Goal: Navigation & Orientation: Find specific page/section

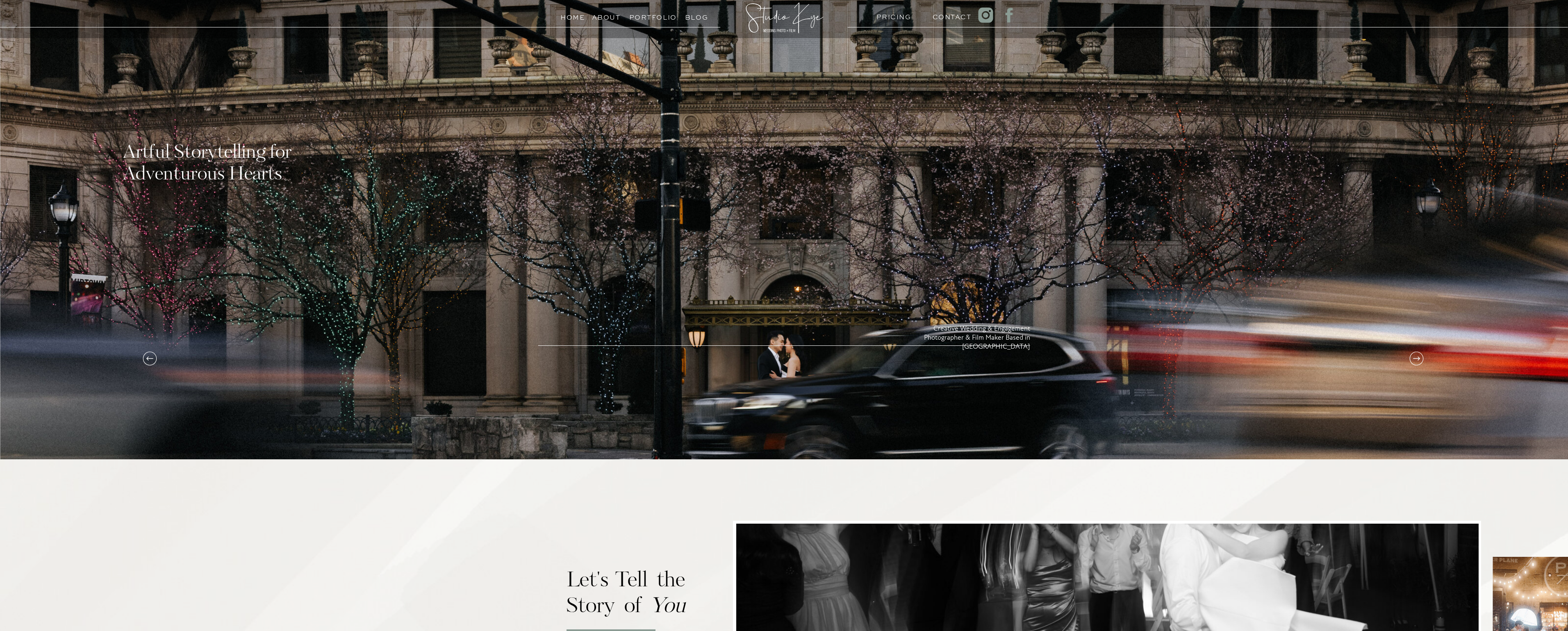
click at [648, 18] on h3 "Portfolio" at bounding box center [648, 15] width 37 height 8
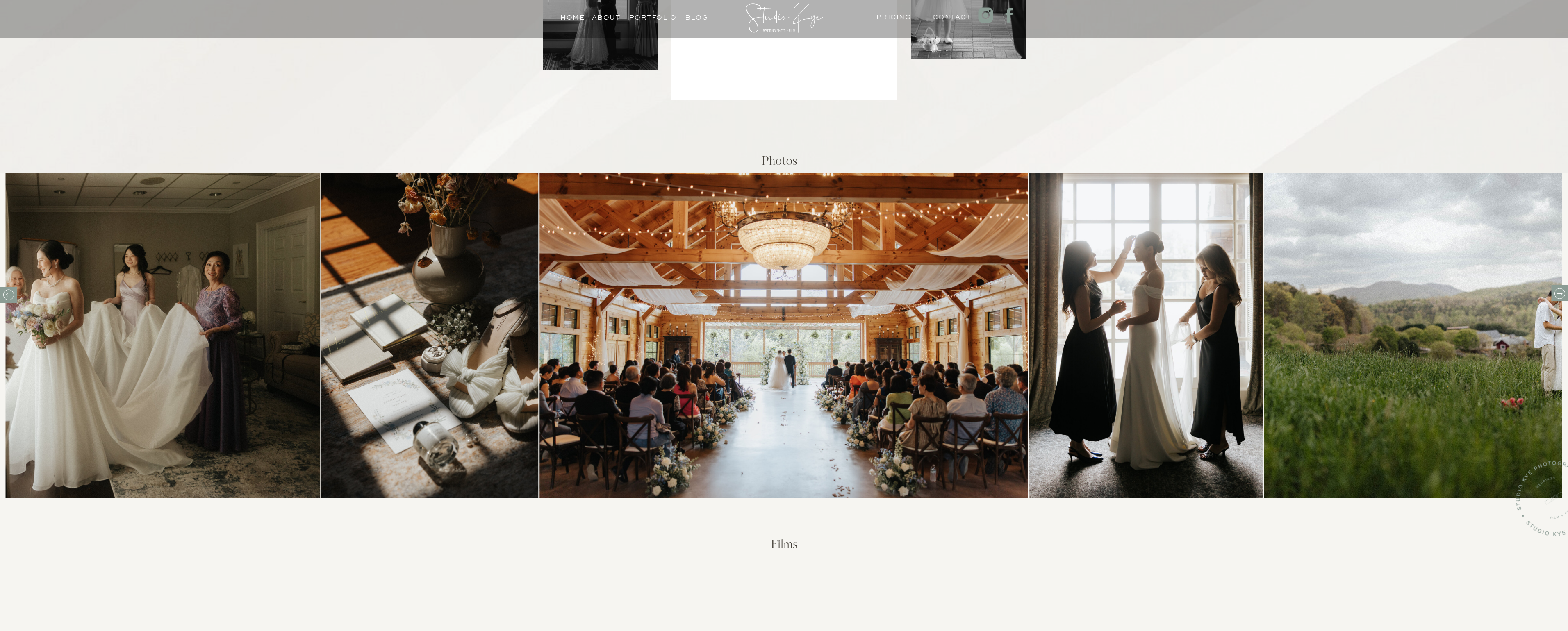
scroll to position [240, 0]
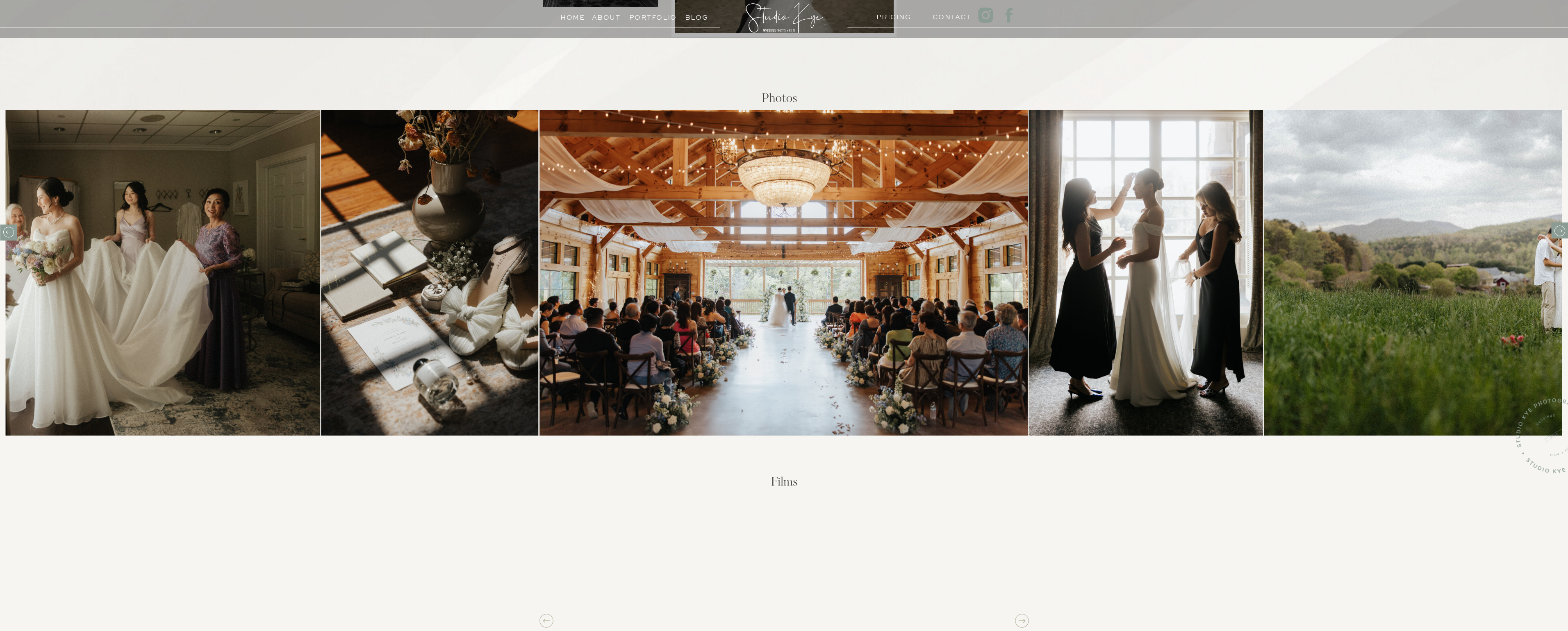
click at [1561, 232] on icon at bounding box center [1559, 231] width 13 height 13
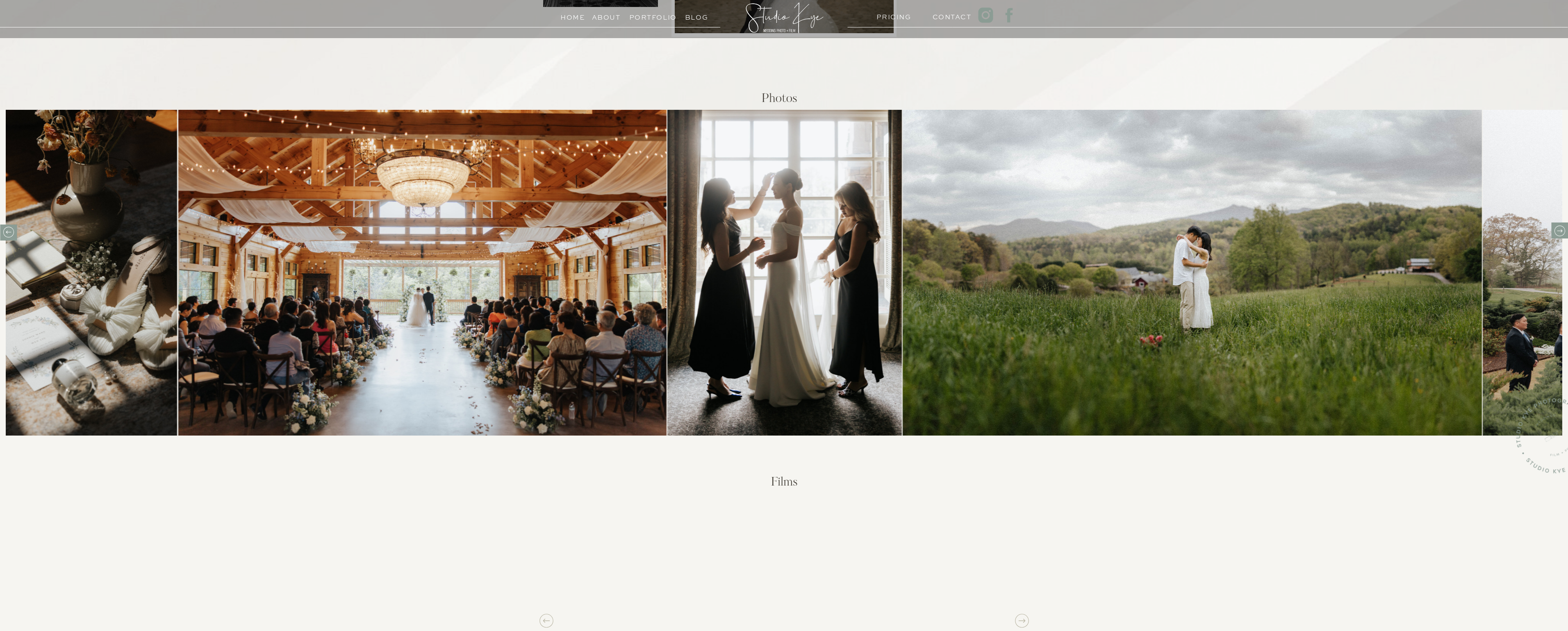
click at [1561, 232] on icon at bounding box center [1559, 231] width 13 height 13
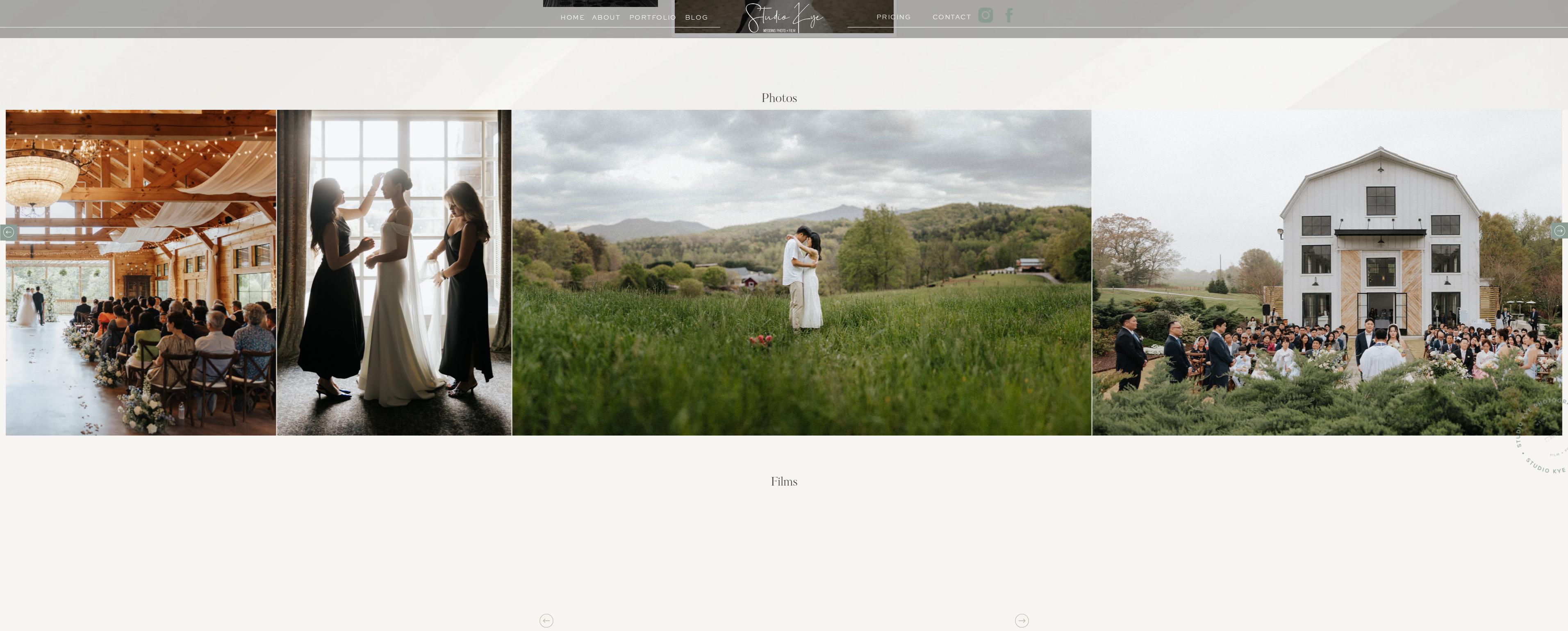
click at [1560, 232] on icon at bounding box center [1559, 231] width 13 height 13
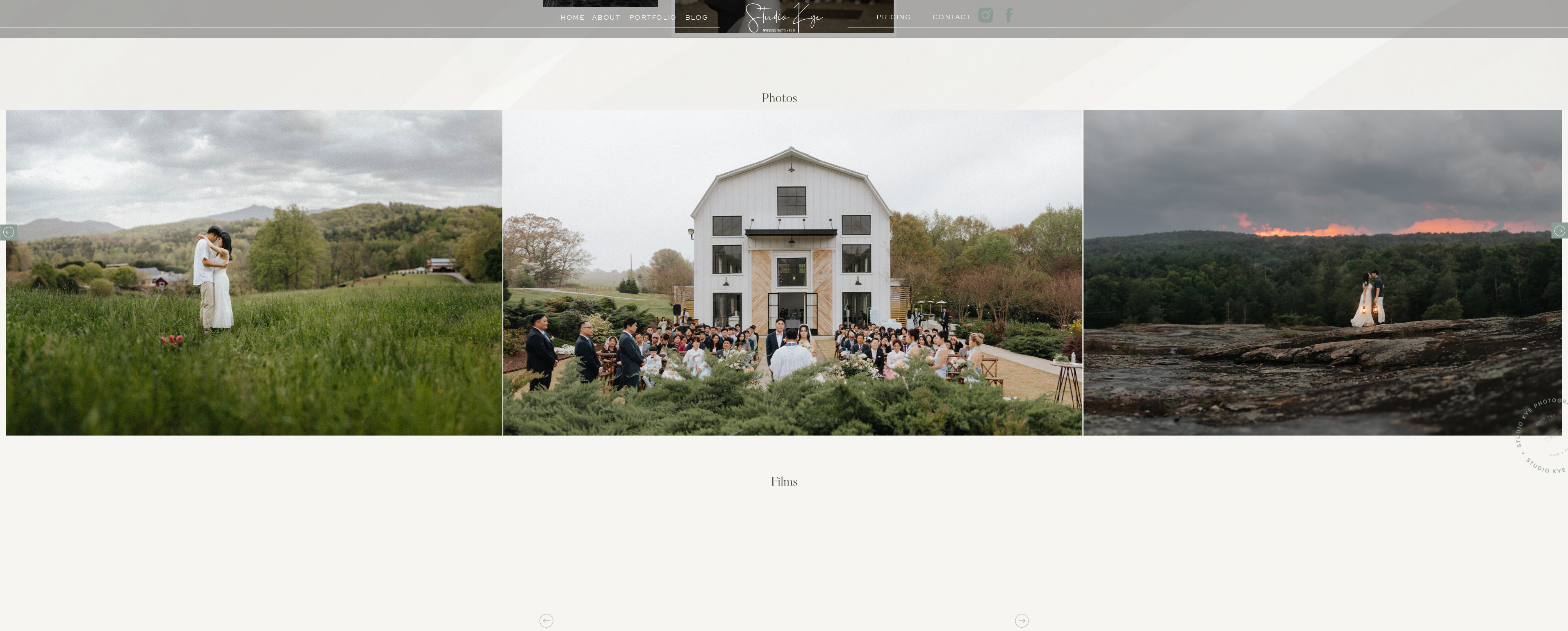
click at [1559, 232] on icon at bounding box center [1559, 231] width 13 height 13
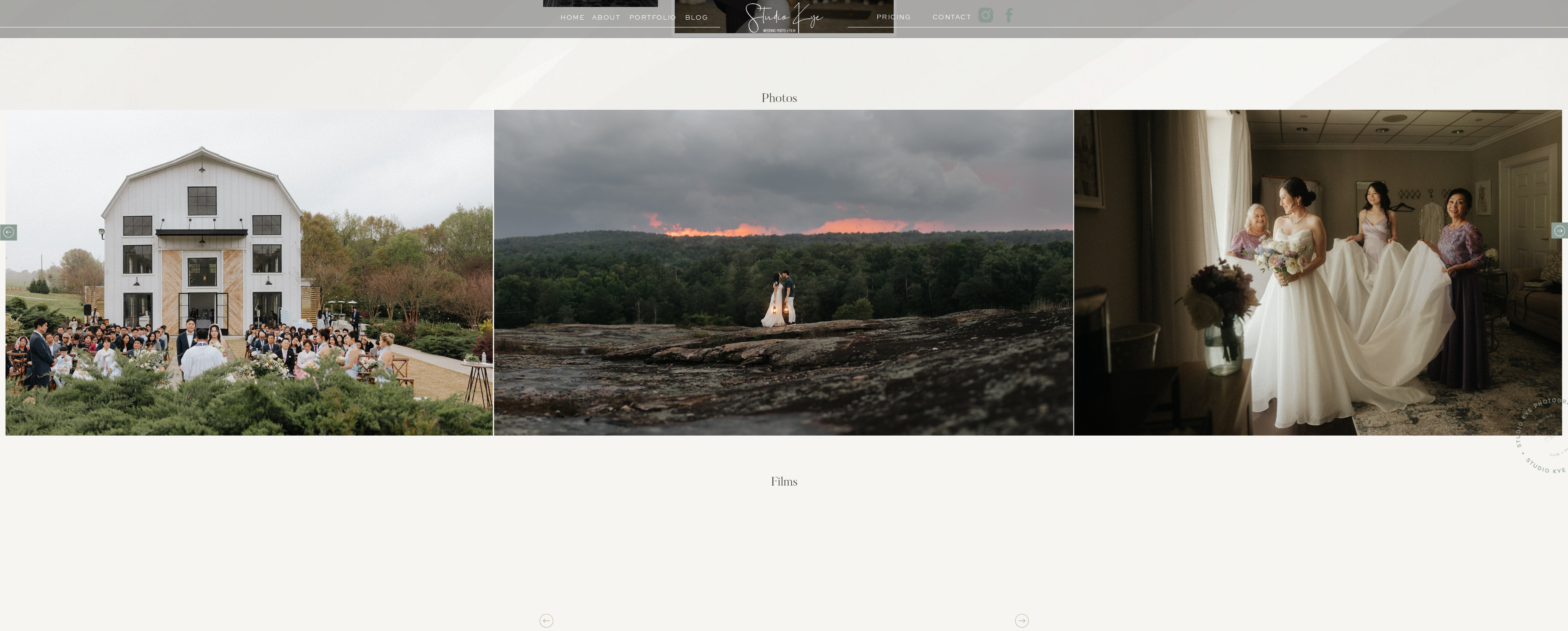
click at [1559, 232] on icon at bounding box center [1559, 231] width 13 height 13
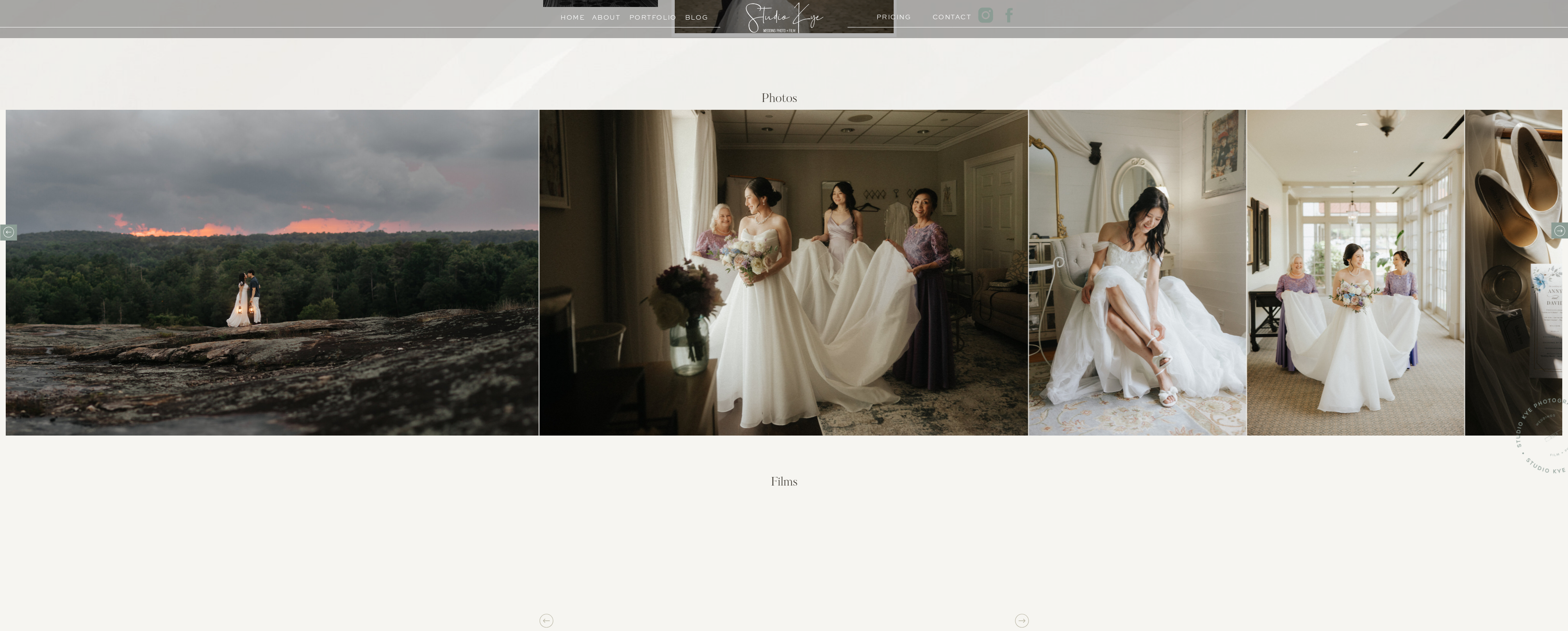
click at [1559, 232] on icon at bounding box center [1559, 231] width 13 height 13
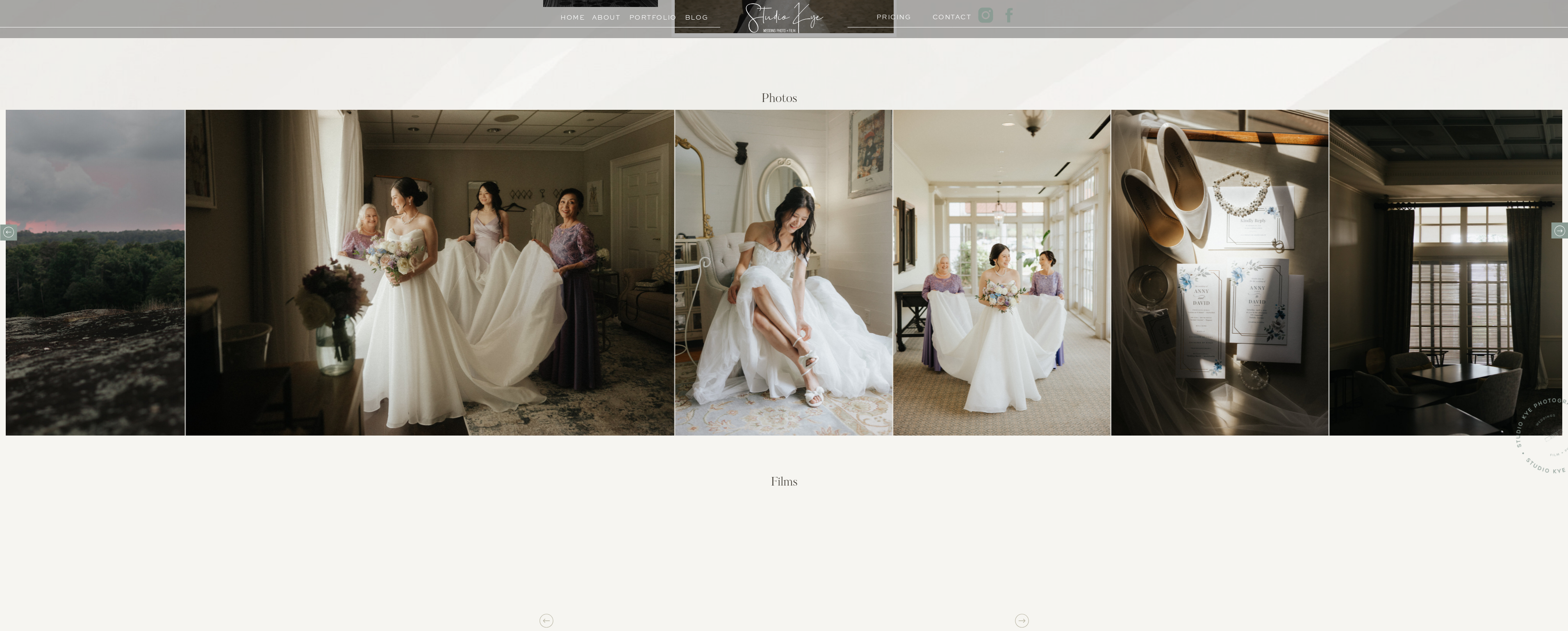
click at [1559, 232] on icon at bounding box center [1559, 231] width 13 height 13
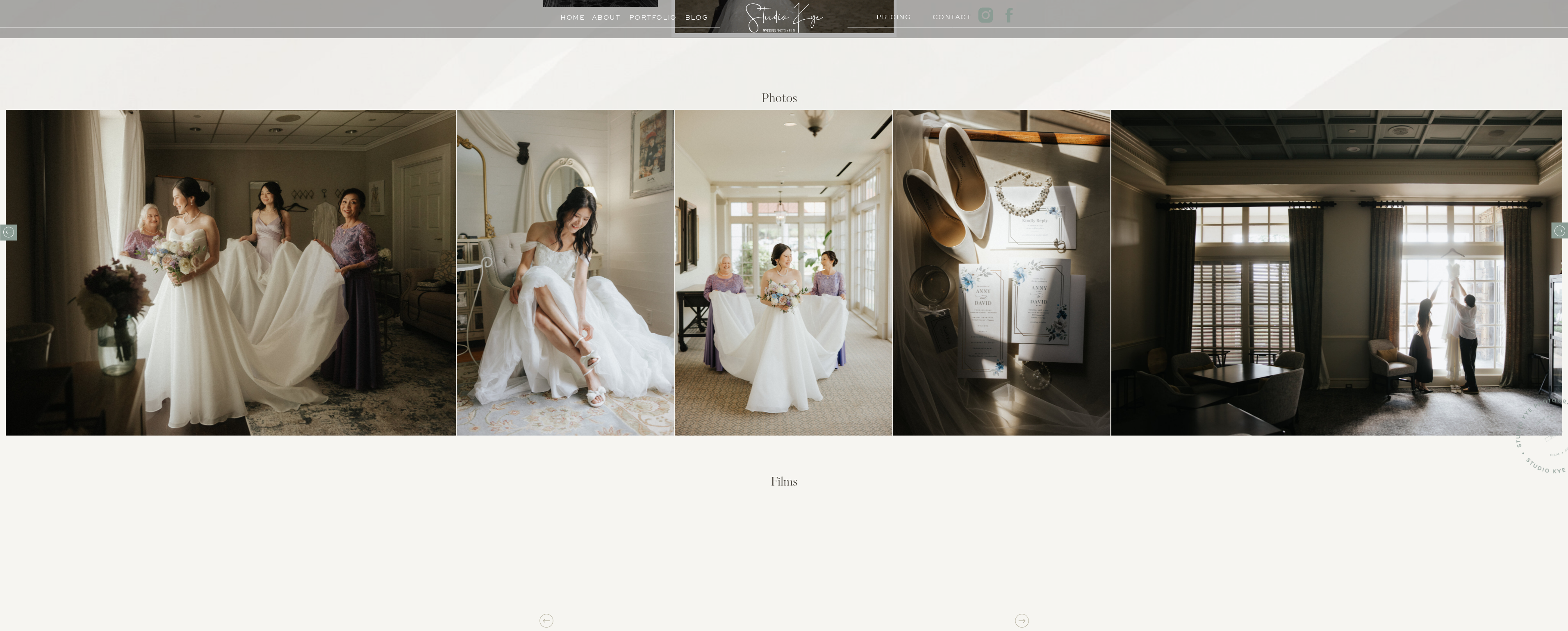
click at [1559, 232] on icon at bounding box center [1559, 231] width 13 height 13
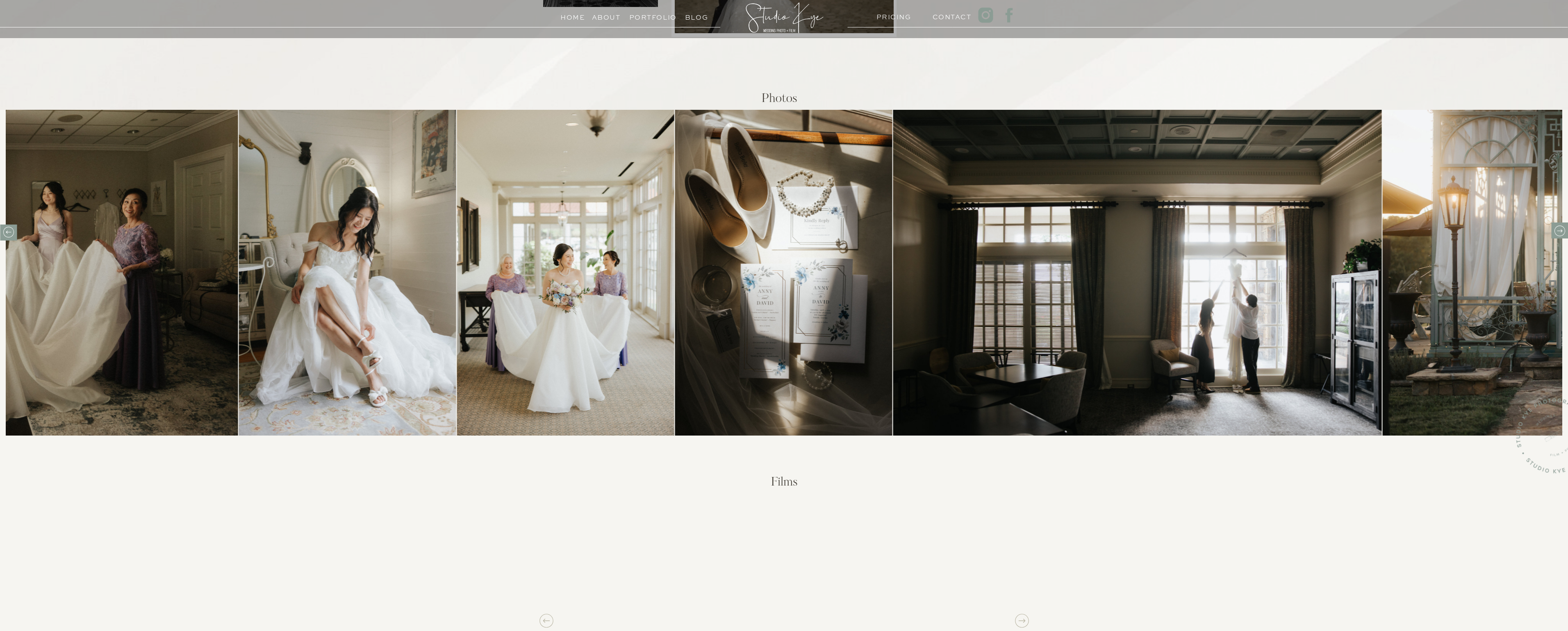
click at [1559, 232] on icon at bounding box center [1559, 231] width 13 height 13
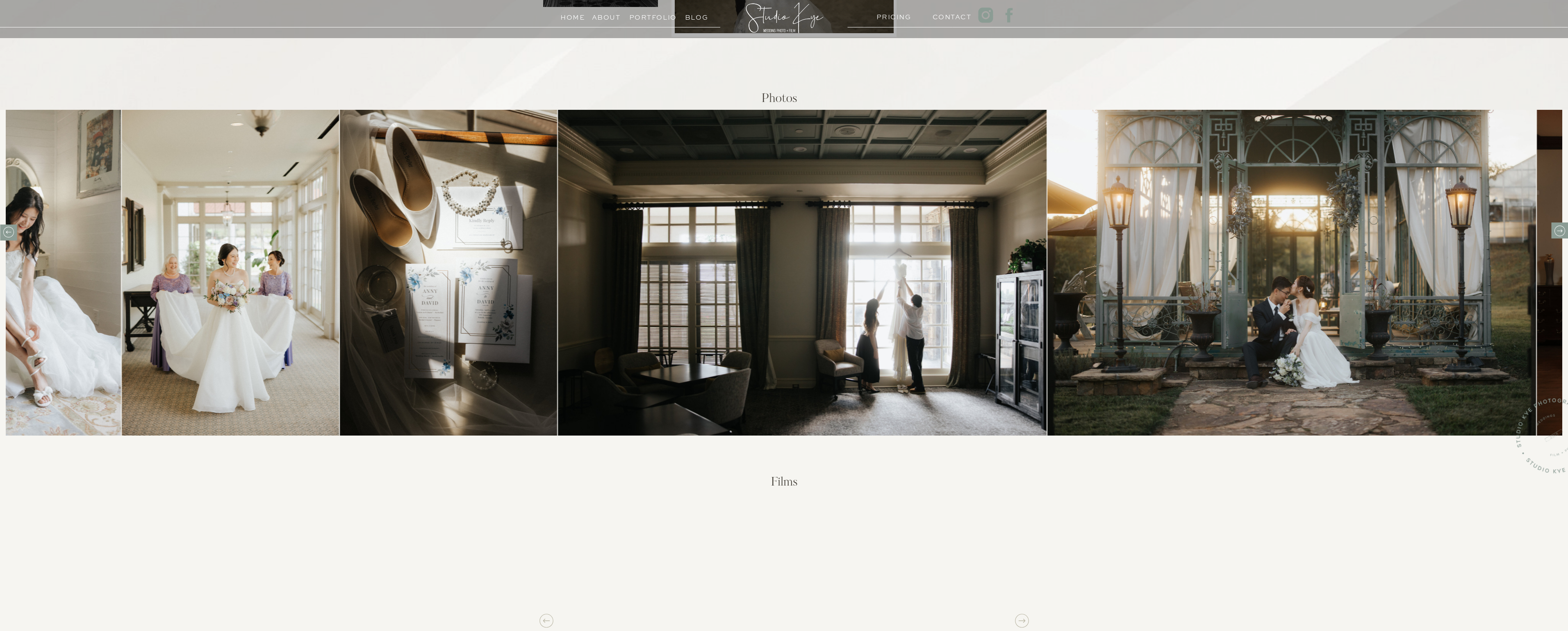
click at [1559, 232] on icon at bounding box center [1559, 231] width 13 height 13
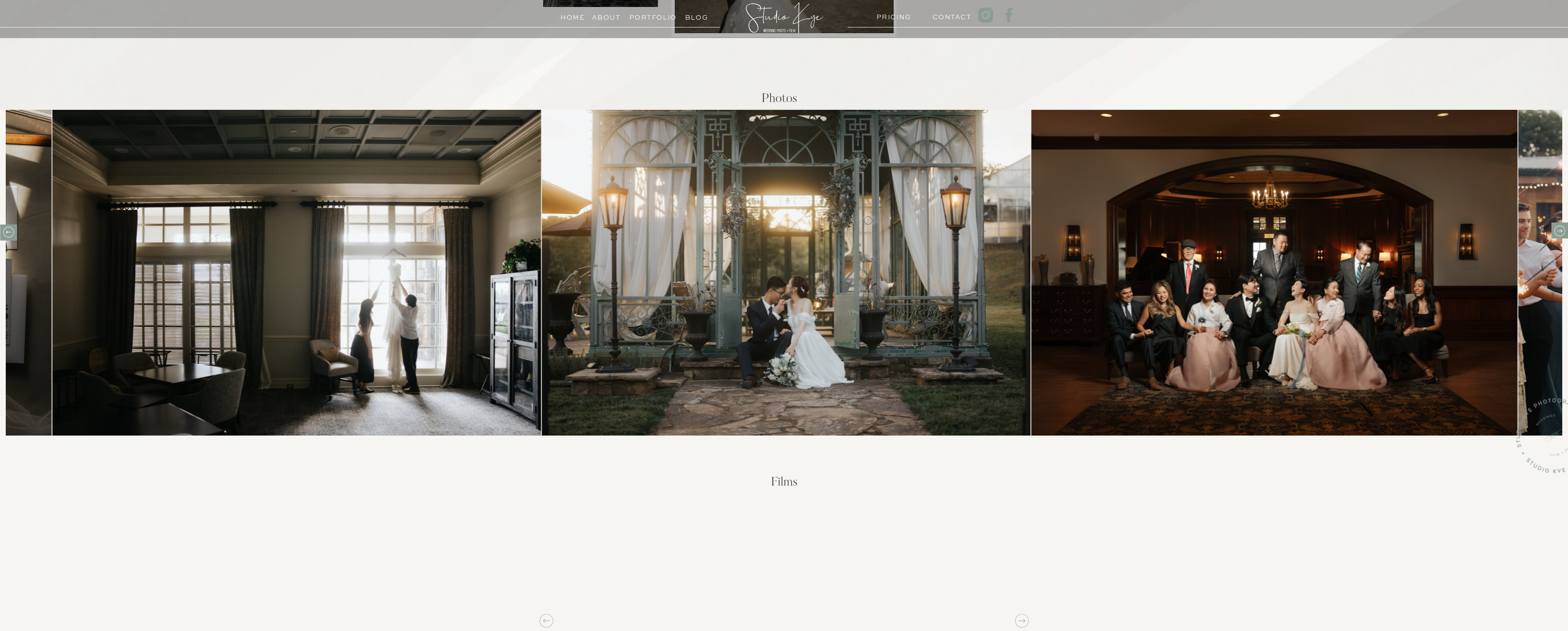
click at [1559, 232] on icon at bounding box center [1559, 231] width 13 height 13
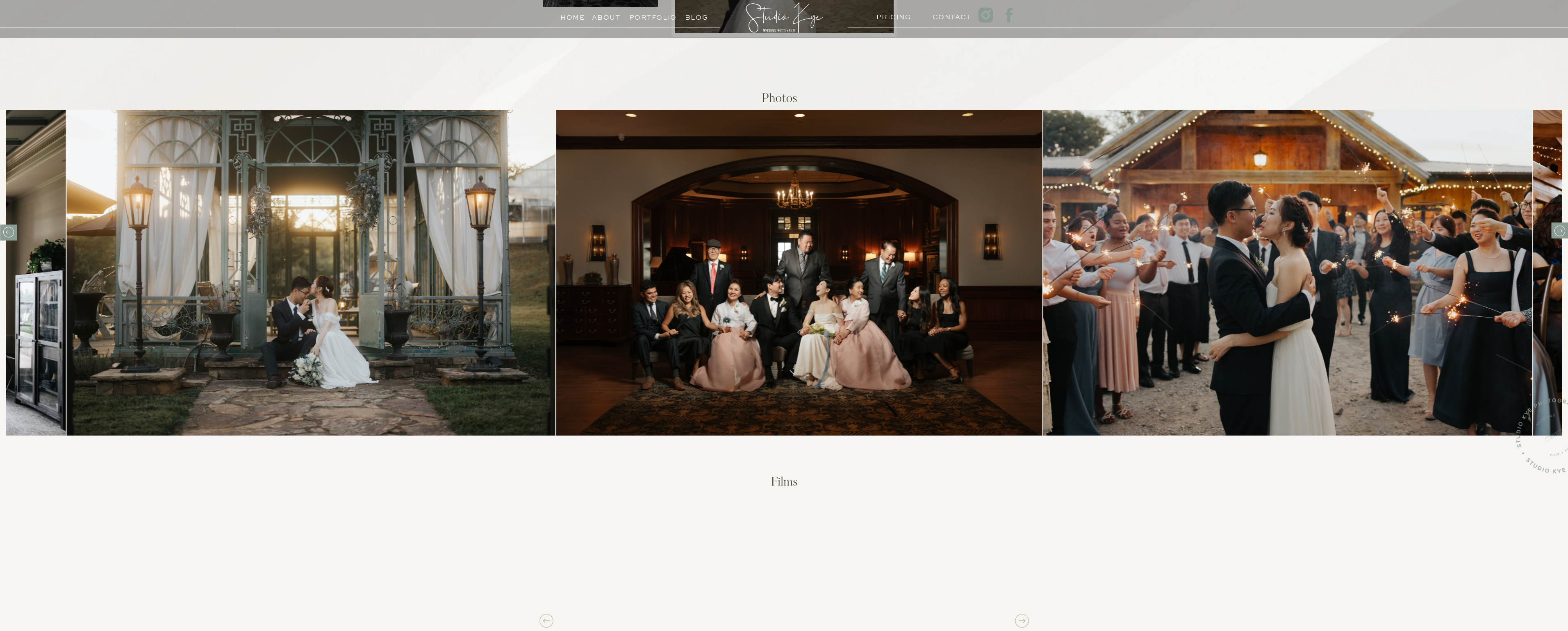
click at [1559, 235] on icon at bounding box center [1559, 231] width 13 height 13
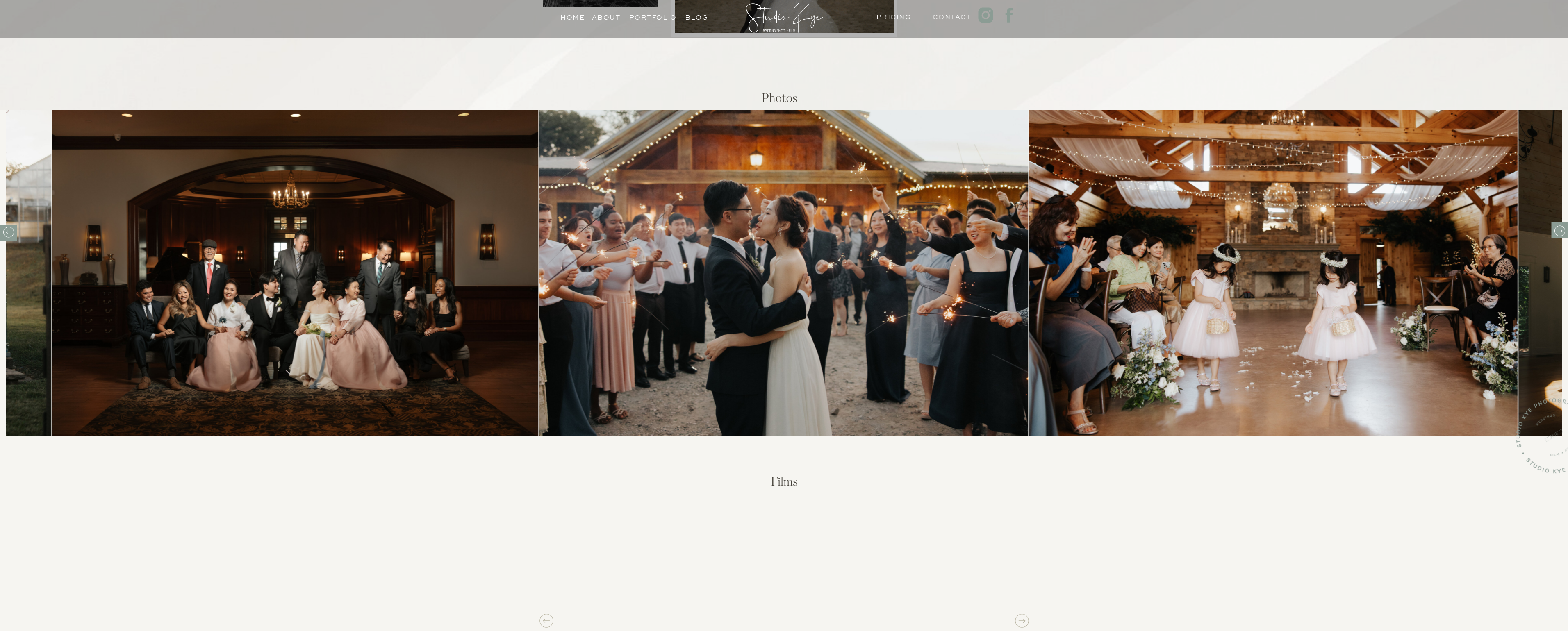
click at [1559, 237] on icon at bounding box center [1559, 231] width 13 height 13
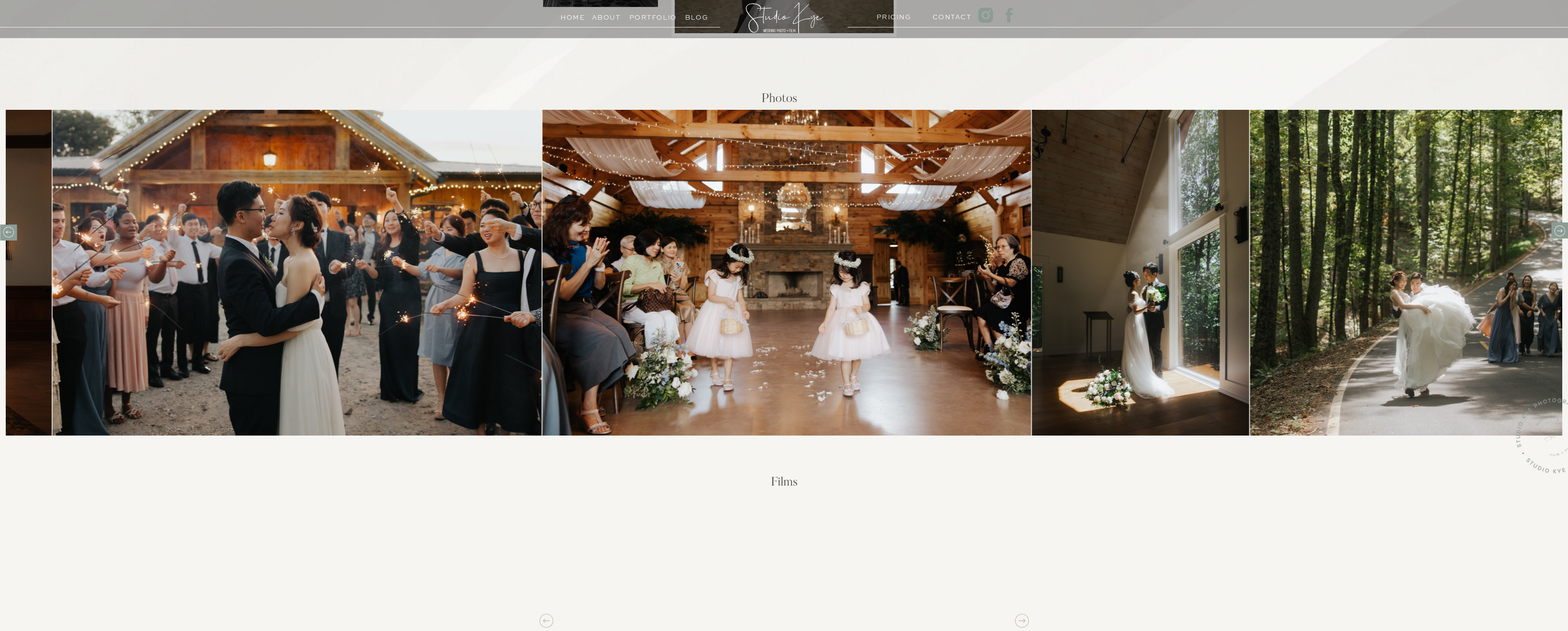
click at [1559, 235] on icon at bounding box center [1559, 231] width 13 height 13
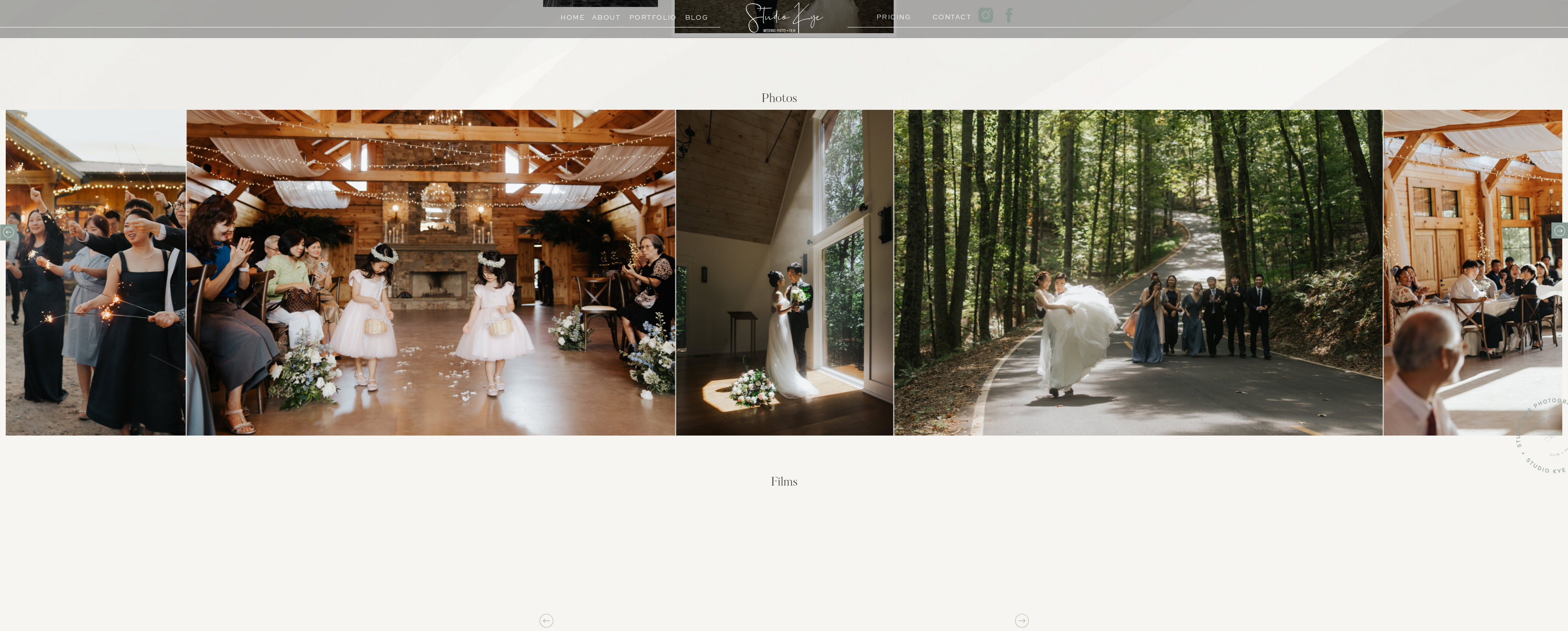
click at [1559, 235] on icon at bounding box center [1559, 231] width 13 height 13
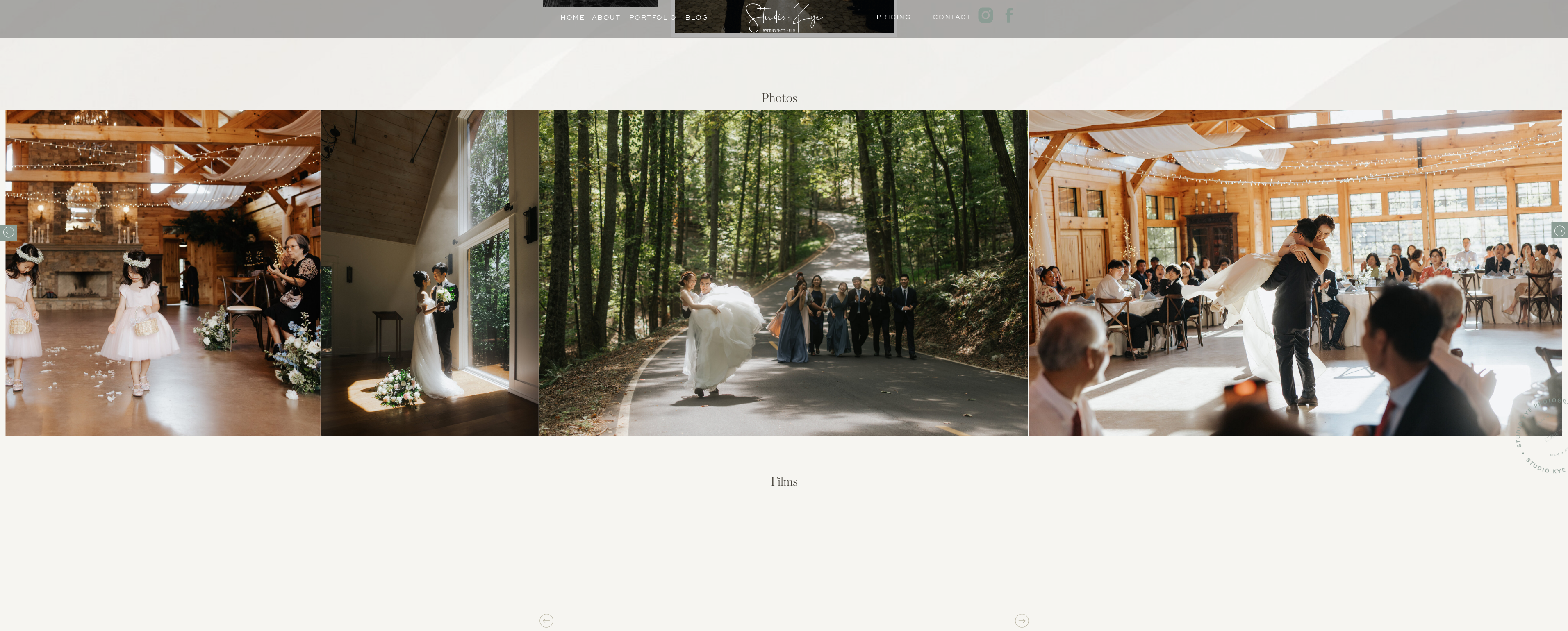
click at [1563, 228] on icon at bounding box center [1559, 231] width 13 height 13
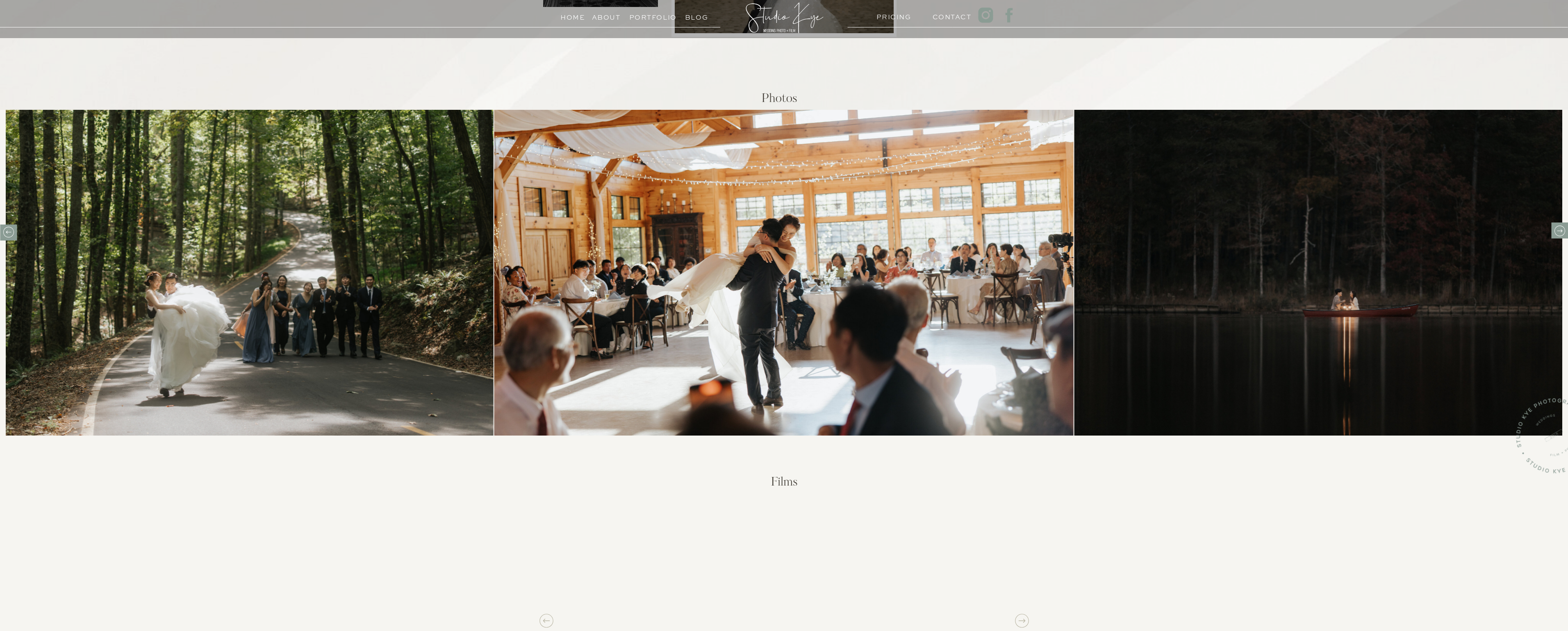
click at [1563, 228] on icon at bounding box center [1559, 231] width 13 height 13
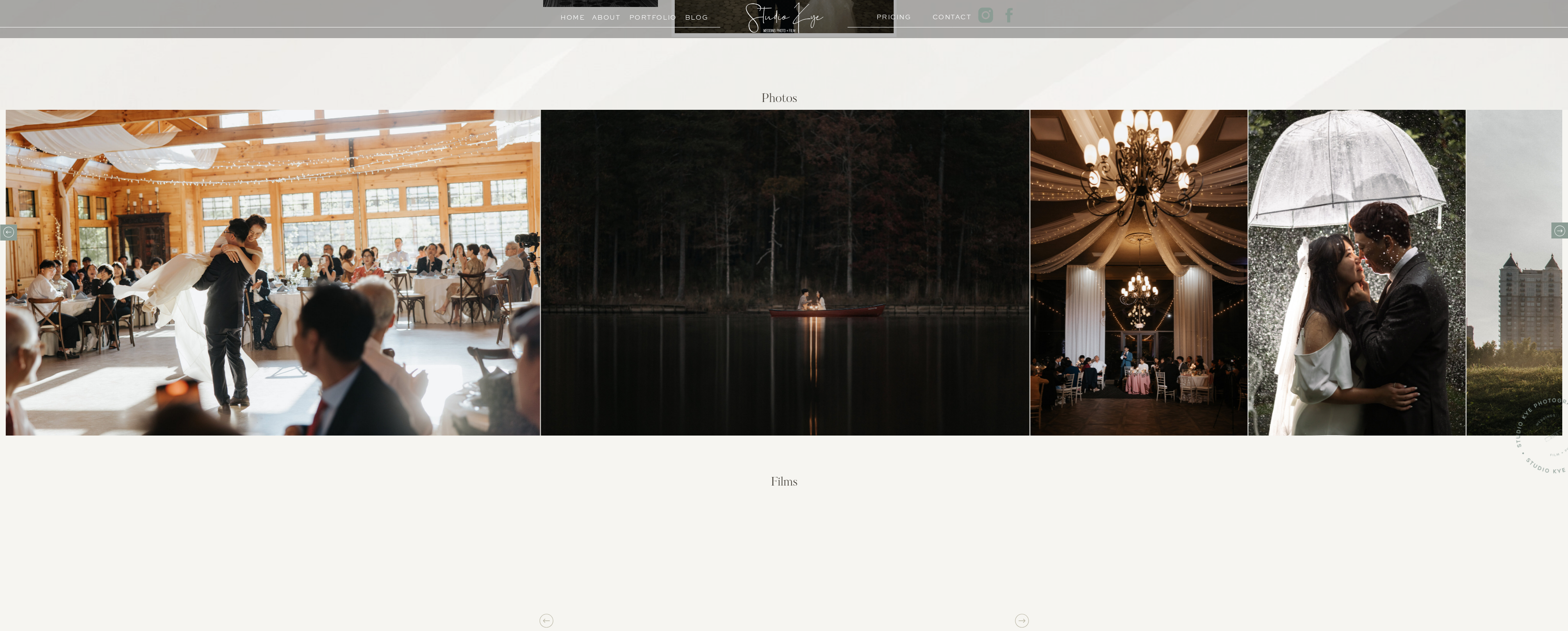
click at [1563, 228] on icon at bounding box center [1559, 231] width 13 height 13
